Goal: Task Accomplishment & Management: Use online tool/utility

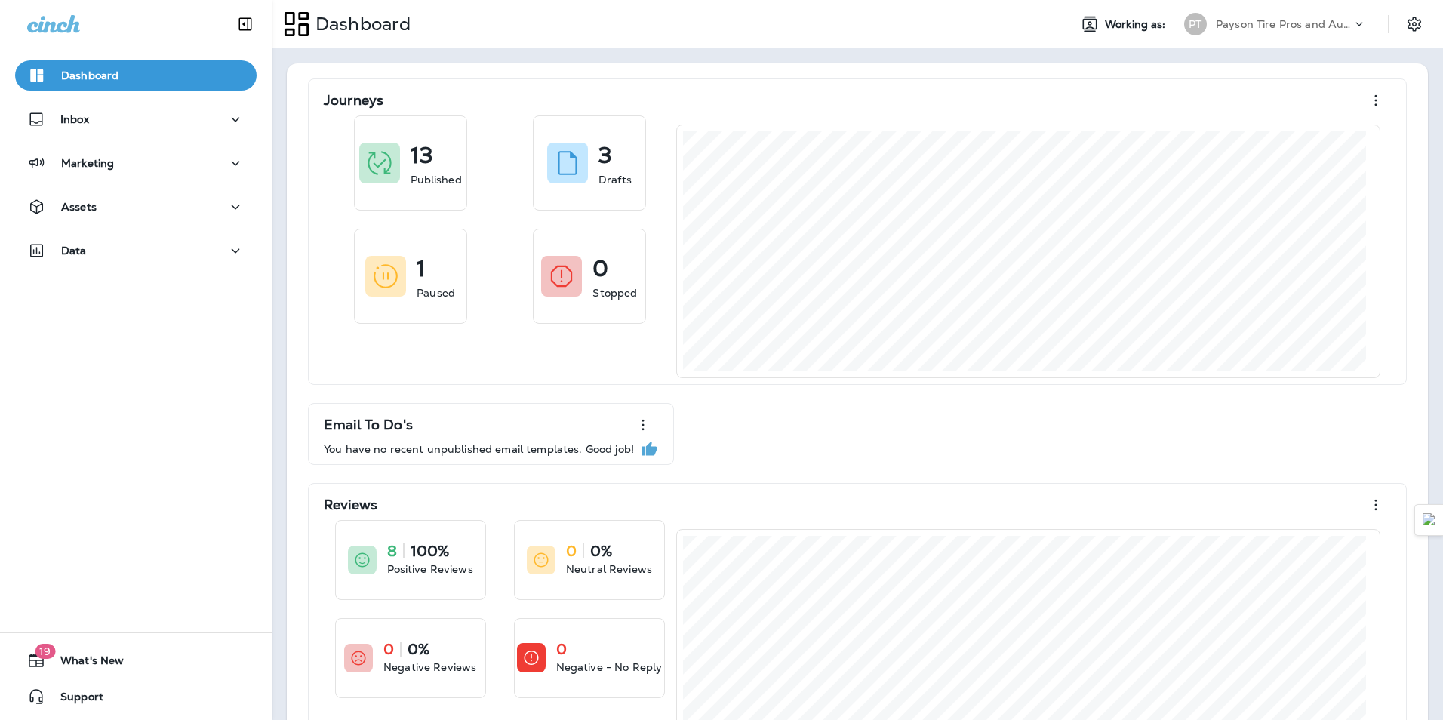
click at [1224, 450] on div "Journeys 13 Published 3 Drafts 1 Paused 0 Stopped Email To Do's You have no rec…" at bounding box center [857, 434] width 1111 height 711
click at [90, 138] on div "Inbox" at bounding box center [136, 123] width 272 height 38
click at [92, 121] on div "Inbox" at bounding box center [135, 119] width 217 height 19
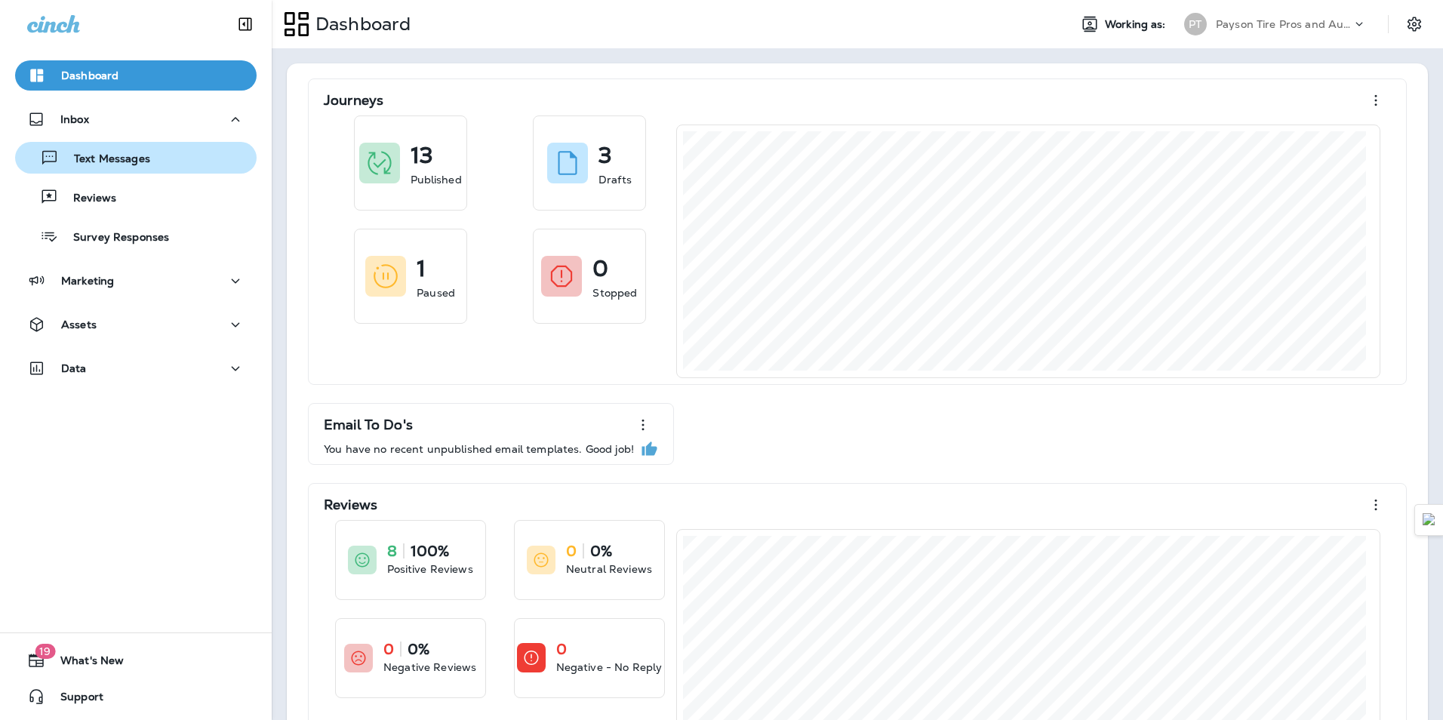
click at [193, 162] on div "Text Messages" at bounding box center [135, 157] width 229 height 23
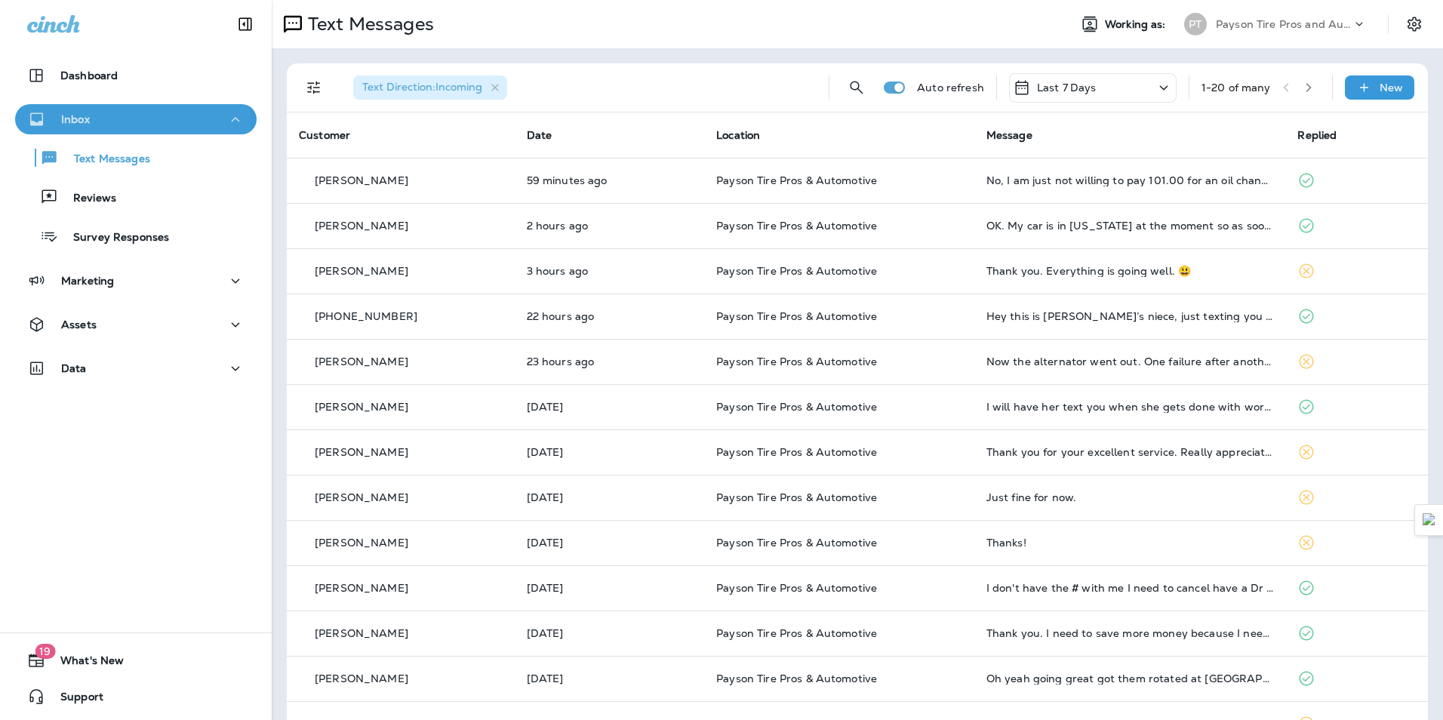
click at [75, 120] on p "Inbox" at bounding box center [75, 119] width 29 height 12
